Goal: Task Accomplishment & Management: Use online tool/utility

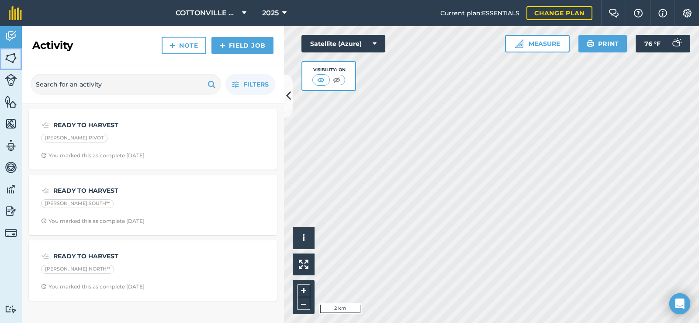
click at [13, 52] on img at bounding box center [11, 58] width 12 height 13
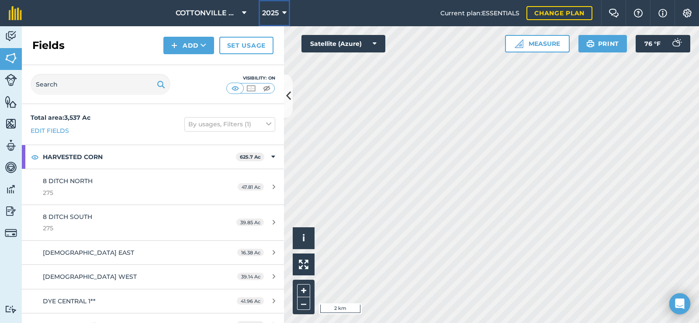
click at [273, 15] on span "2025" at bounding box center [270, 13] width 17 height 10
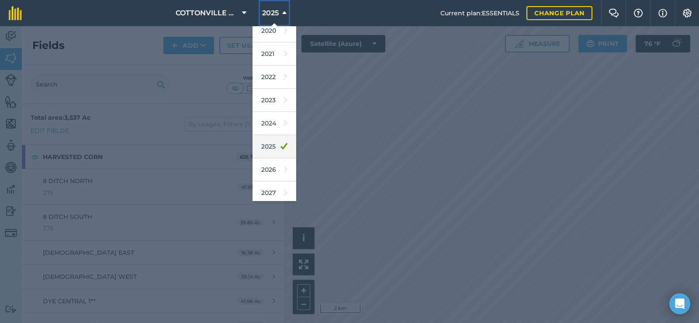
scroll to position [80, 0]
click at [267, 167] on link "2026" at bounding box center [275, 166] width 44 height 23
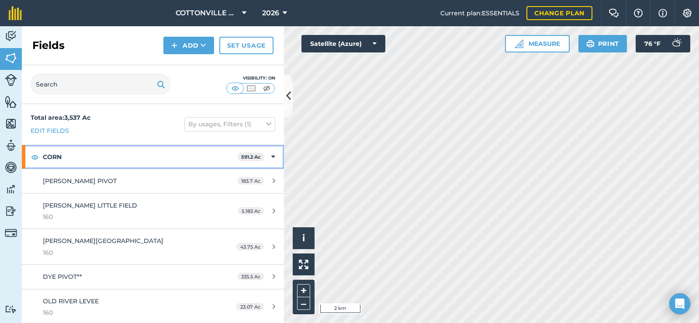
click at [89, 154] on strong "CORN" at bounding box center [140, 157] width 195 height 24
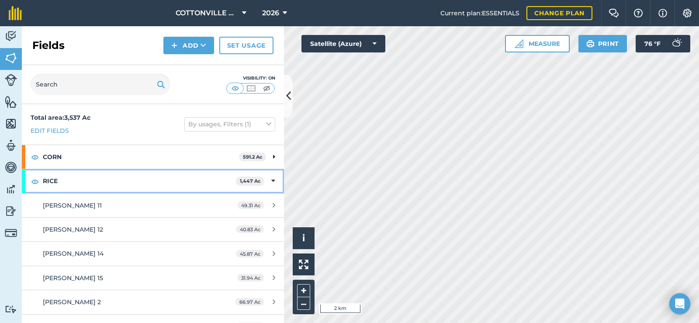
click at [87, 178] on strong "RICE" at bounding box center [139, 181] width 193 height 24
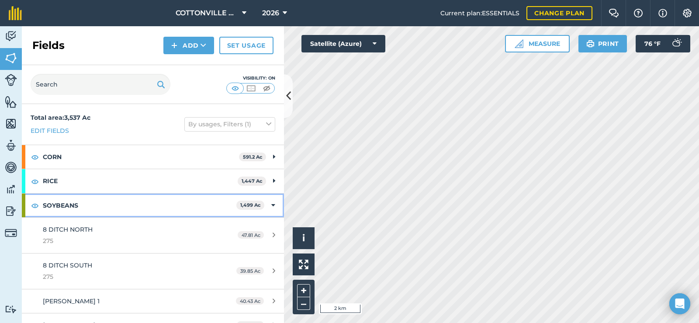
click at [85, 195] on strong "SOYBEANS" at bounding box center [140, 206] width 194 height 24
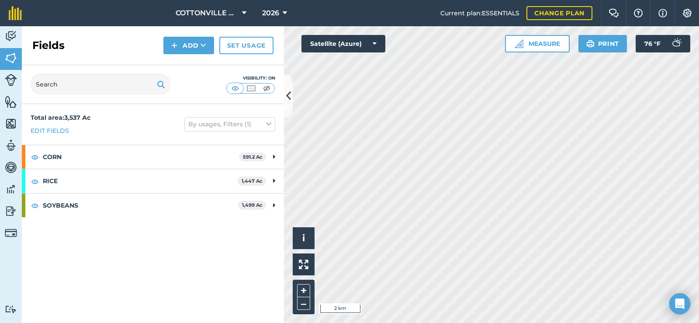
click at [90, 223] on div "Total area : 3,537 Ac Edit fields By usages, Filters (1) CORN 591.2 [PERSON_NAM…" at bounding box center [153, 213] width 262 height 219
click at [238, 49] on link "Set usage" at bounding box center [246, 45] width 54 height 17
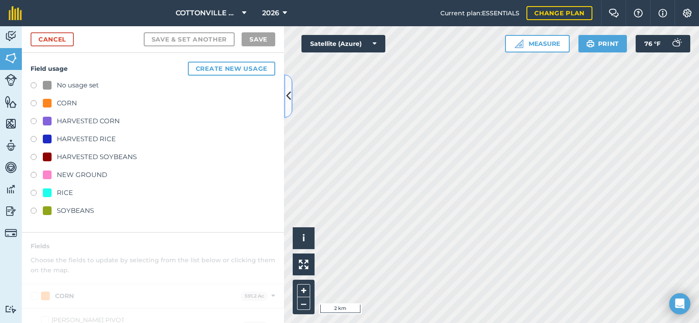
click at [287, 90] on icon at bounding box center [288, 95] width 5 height 15
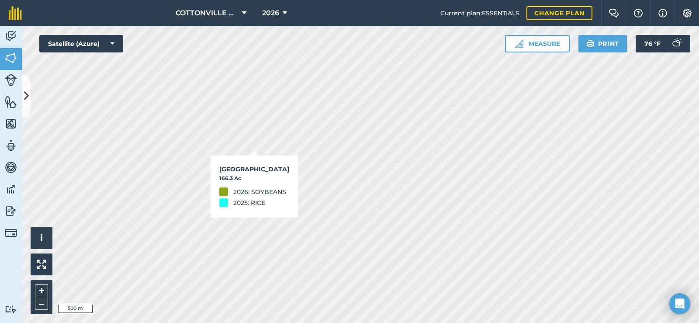
checkbox input "true"
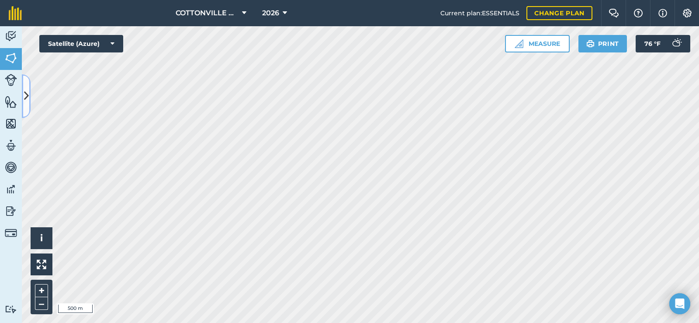
click at [23, 88] on button at bounding box center [26, 96] width 9 height 44
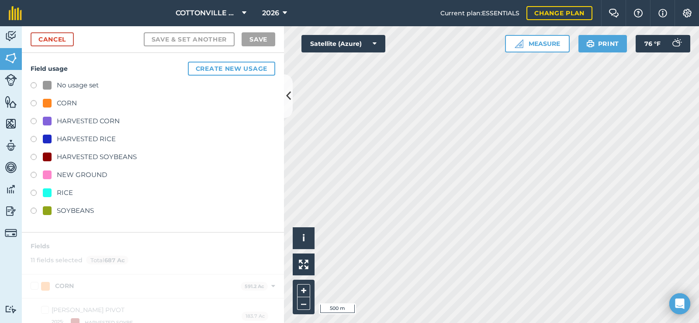
click at [63, 193] on div "RICE" at bounding box center [65, 193] width 16 height 10
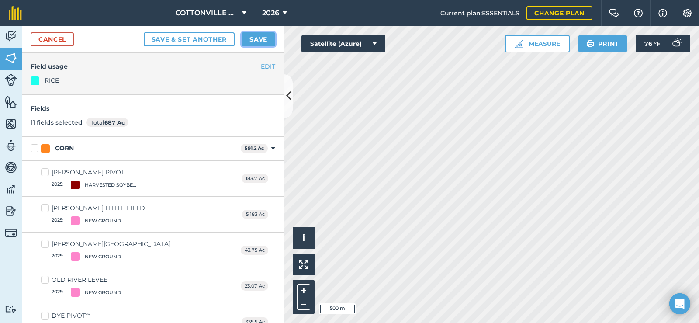
click at [257, 42] on button "Save" at bounding box center [259, 39] width 34 height 14
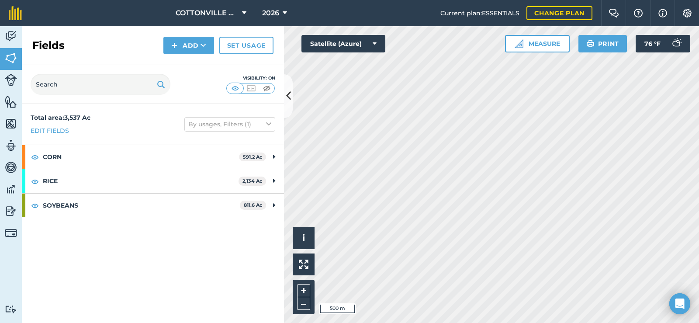
click at [119, 119] on div "Total area : 3,537 Ac Edit fields By usages, Filters (1)" at bounding box center [153, 124] width 262 height 41
click at [286, 86] on button at bounding box center [288, 96] width 9 height 44
